Goal: Transaction & Acquisition: Purchase product/service

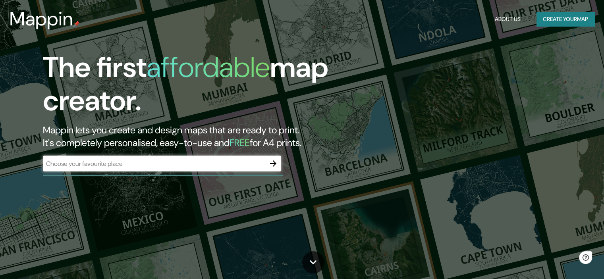
click at [178, 158] on div "​" at bounding box center [162, 164] width 238 height 16
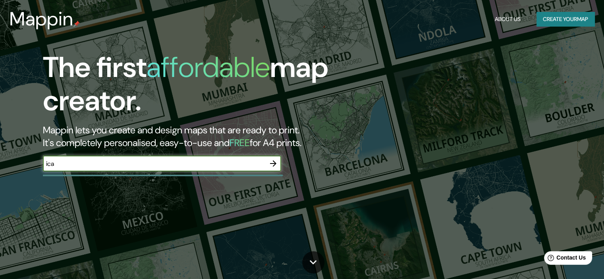
type input "ica"
click at [565, 23] on button "Create your map" at bounding box center [565, 19] width 58 height 15
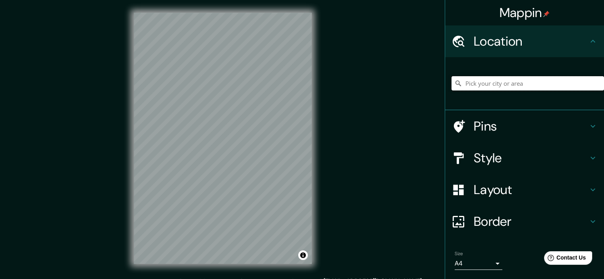
click at [495, 82] on input "Pick your city or area" at bounding box center [527, 83] width 152 height 14
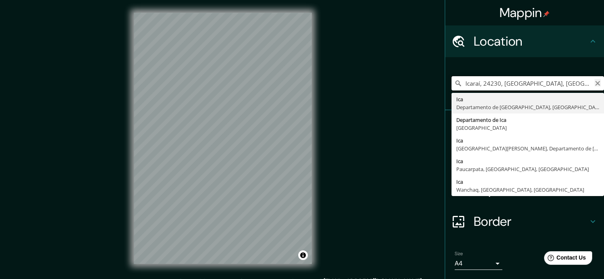
type input "Icaraí, 24230, [GEOGRAPHIC_DATA], [GEOGRAPHIC_DATA], [GEOGRAPHIC_DATA]"
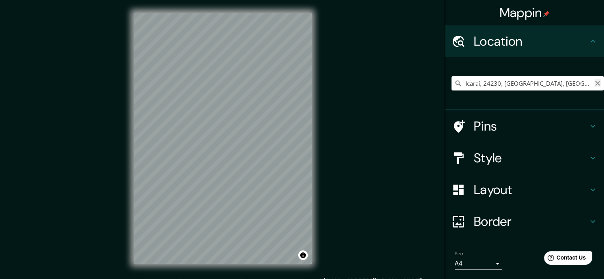
click at [594, 86] on icon "Clear" at bounding box center [597, 83] width 6 height 6
type input "Ica, [GEOGRAPHIC_DATA], [GEOGRAPHIC_DATA]"
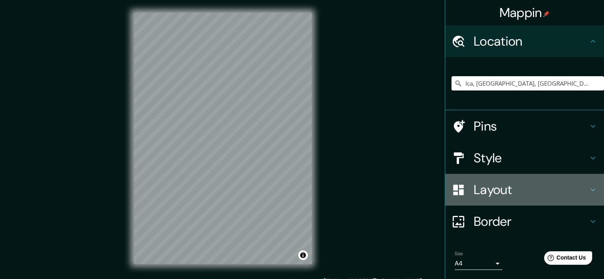
click at [496, 189] on h4 "Layout" at bounding box center [531, 190] width 114 height 16
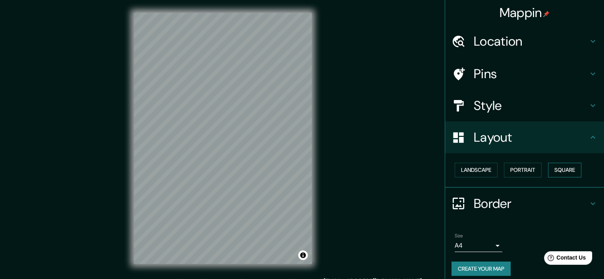
click at [548, 167] on button "Square" at bounding box center [564, 170] width 33 height 15
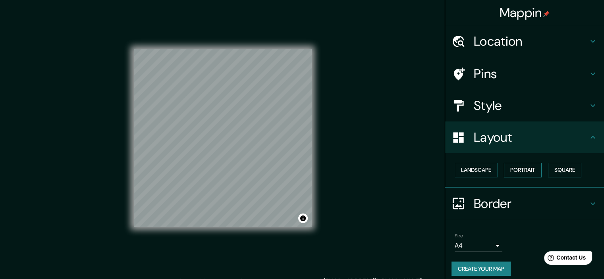
click at [521, 170] on button "Portrait" at bounding box center [523, 170] width 38 height 15
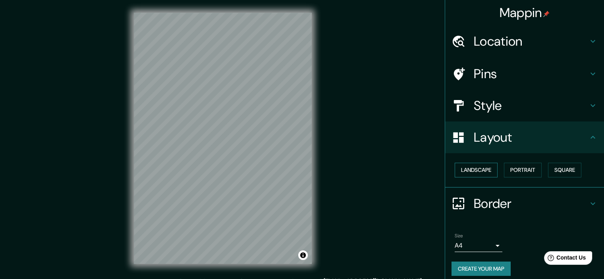
click at [478, 172] on button "Landscape" at bounding box center [476, 170] width 43 height 15
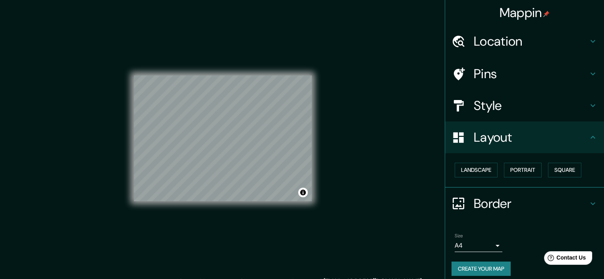
click at [125, 106] on div "© Mapbox © OpenStreetMap Improve this map" at bounding box center [222, 138] width 203 height 277
click at [160, 63] on div "© Mapbox © OpenStreetMap Improve this map" at bounding box center [223, 138] width 178 height 251
click at [287, 157] on div "© Mapbox © OpenStreetMap Improve this map" at bounding box center [222, 138] width 203 height 277
drag, startPoint x: 317, startPoint y: 168, endPoint x: 259, endPoint y: 65, distance: 118.9
click at [259, 65] on div "© Mapbox © OpenStreetMap Improve this map" at bounding box center [223, 138] width 178 height 251
